Goal: Check status: Check status

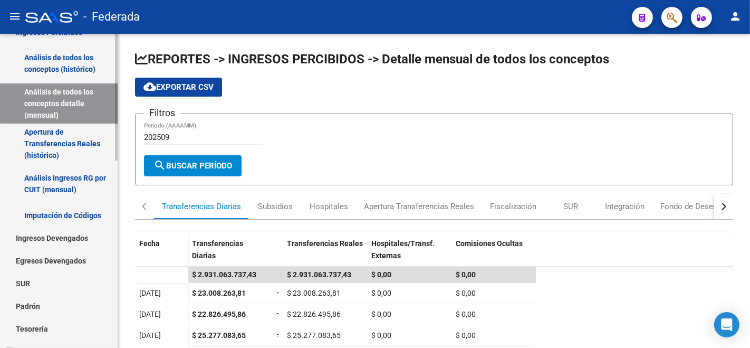
scroll to position [293, 0]
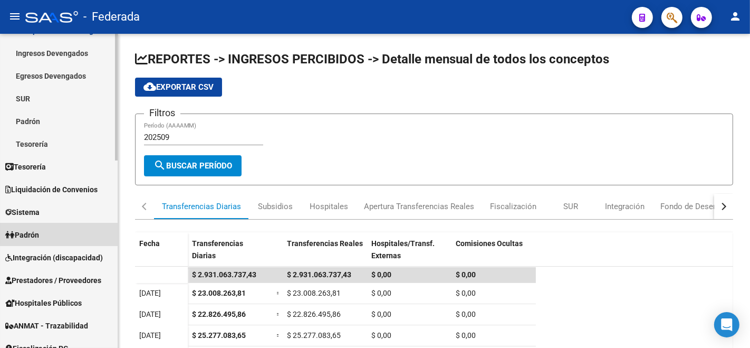
click at [68, 230] on link "Padrón" at bounding box center [59, 234] width 118 height 23
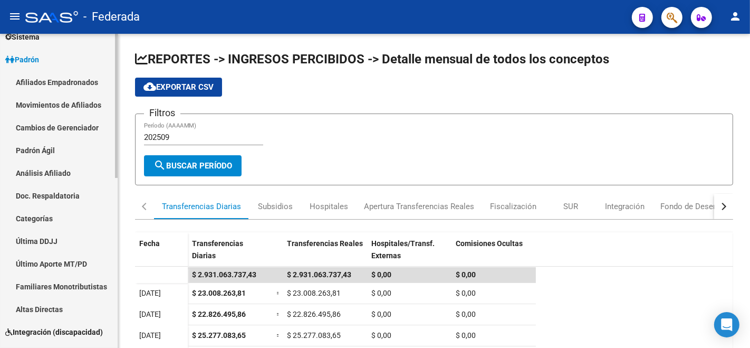
scroll to position [59, 0]
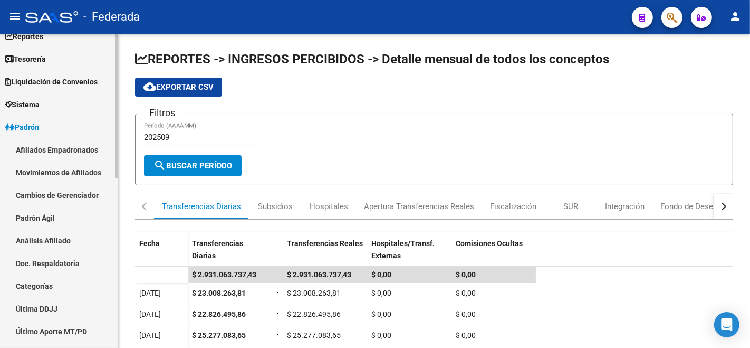
click at [59, 234] on link "Análisis Afiliado" at bounding box center [59, 240] width 118 height 23
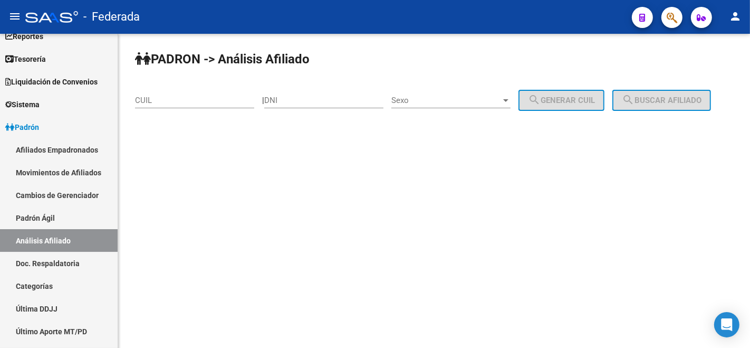
click at [222, 90] on div "CUIL" at bounding box center [194, 96] width 119 height 23
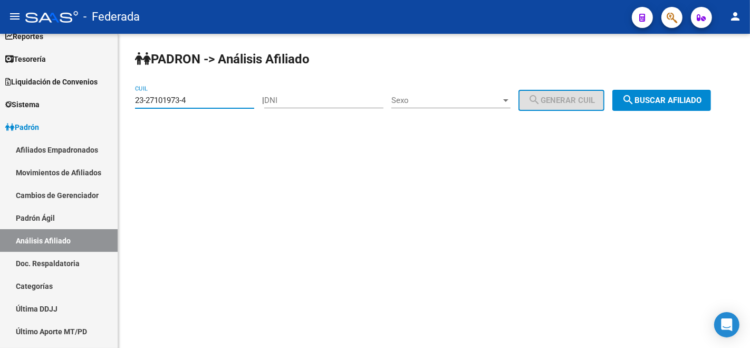
click at [215, 102] on input "23-27101973-4" at bounding box center [194, 100] width 119 height 9
type input "23-27101973-4"
click at [622, 105] on span "search Buscar afiliado" at bounding box center [662, 100] width 80 height 9
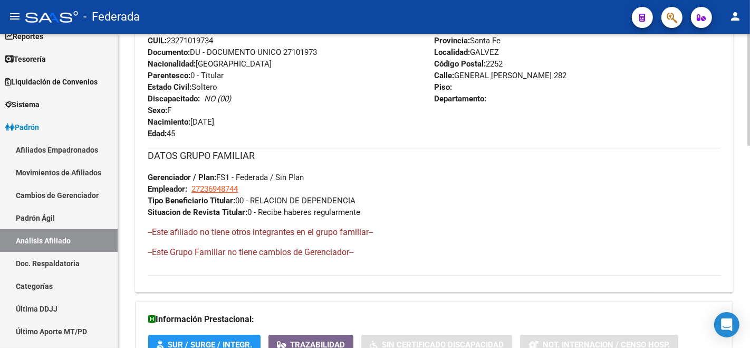
scroll to position [568, 0]
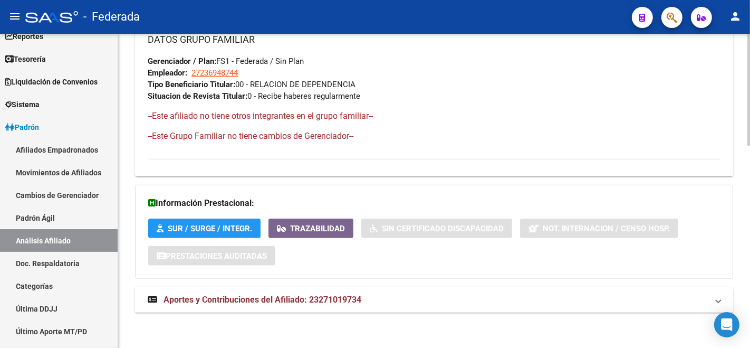
click at [348, 294] on span "Aportes y Contribuciones del Afiliado: 23271019734" at bounding box center [263, 299] width 198 height 10
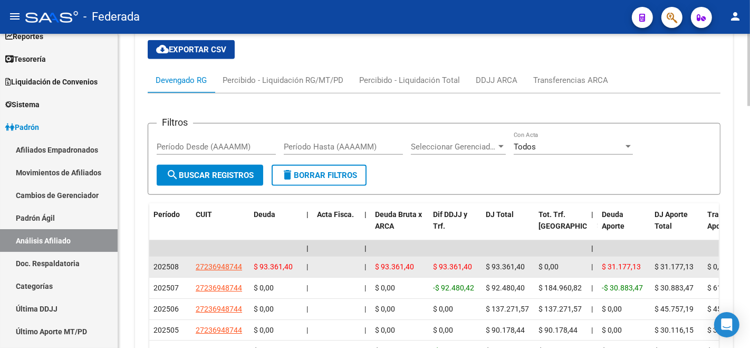
scroll to position [898, 0]
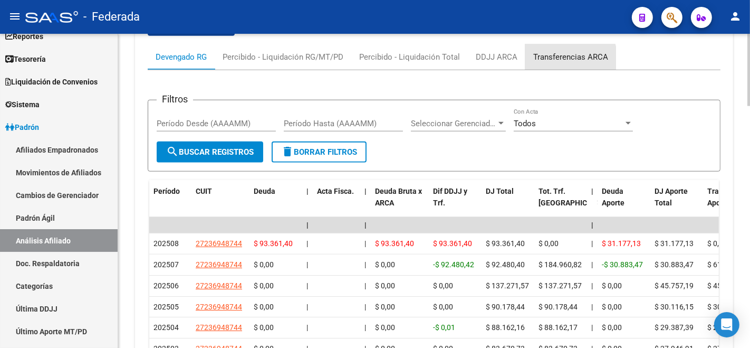
click at [551, 59] on div "Transferencias ARCA" at bounding box center [570, 57] width 75 height 12
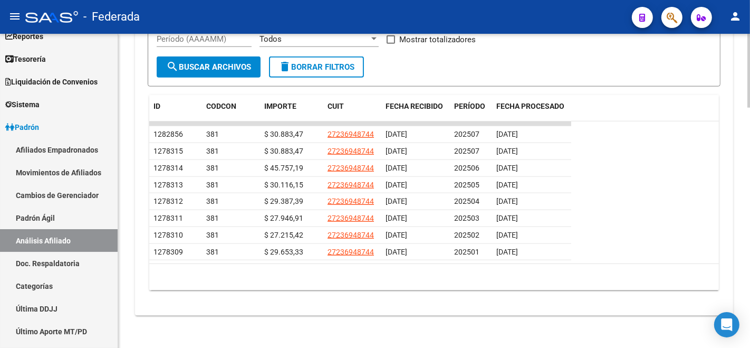
scroll to position [1016, 0]
